Goal: Check status: Check status

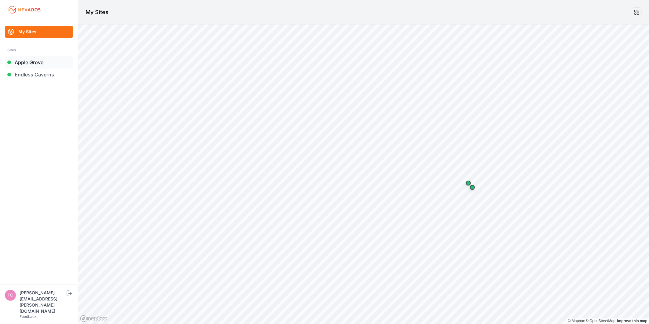
click at [37, 65] on link "Apple Grove" at bounding box center [39, 62] width 68 height 12
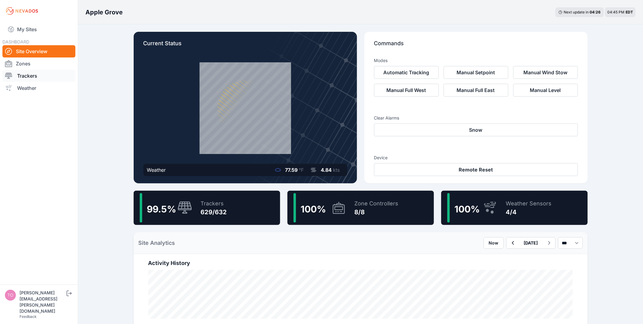
click at [45, 74] on link "Trackers" at bounding box center [38, 76] width 73 height 12
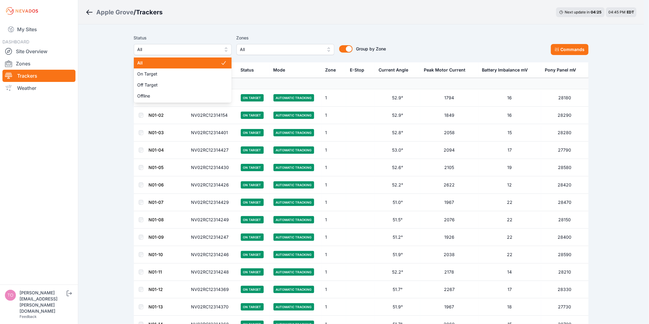
click at [207, 50] on span "All" at bounding box center [178, 49] width 82 height 7
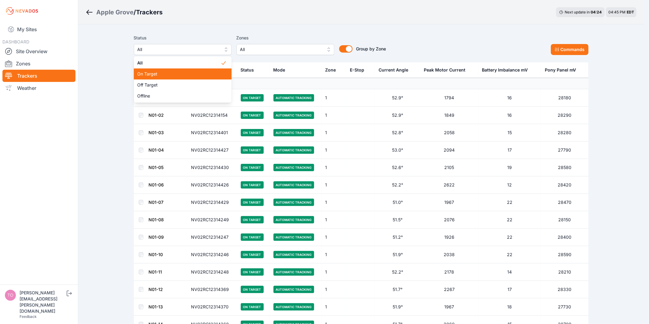
click at [209, 71] on span "On Target" at bounding box center [178, 74] width 83 height 6
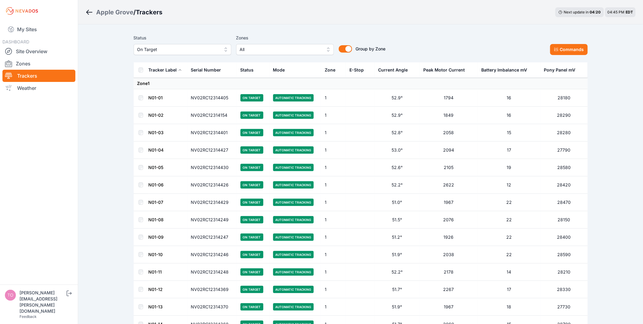
click at [167, 48] on span "On Target" at bounding box center [178, 49] width 82 height 7
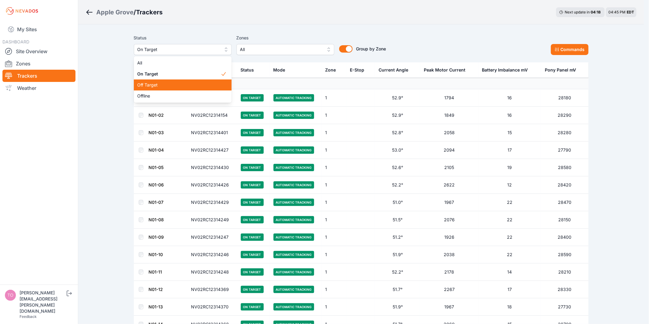
click at [174, 83] on span "Off Target" at bounding box center [178, 85] width 83 height 6
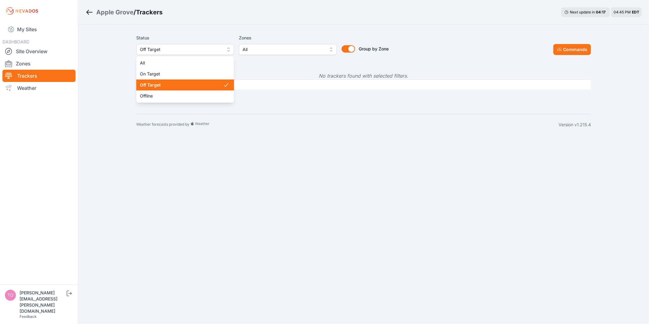
click at [193, 49] on span "Off Target" at bounding box center [181, 49] width 82 height 7
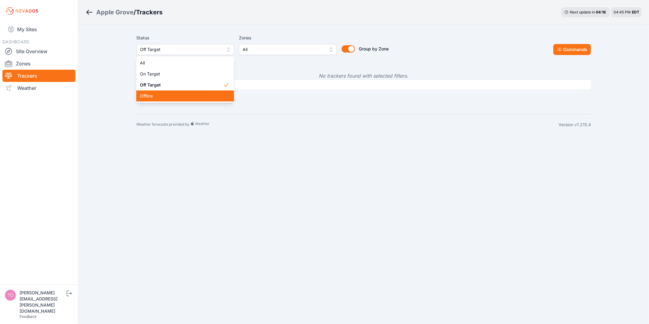
click at [191, 99] on div "Offline" at bounding box center [185, 95] width 98 height 11
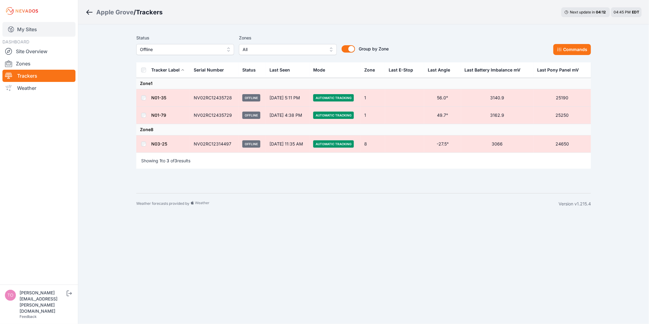
click at [33, 31] on link "My Sites" at bounding box center [38, 29] width 73 height 15
